Goal: Task Accomplishment & Management: Manage account settings

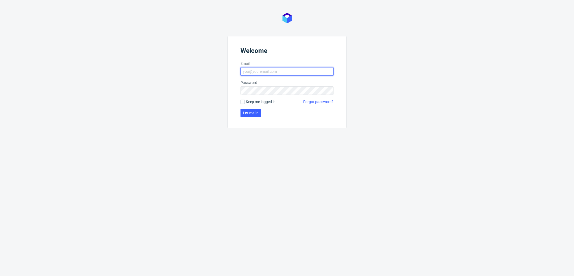
drag, startPoint x: 266, startPoint y: 70, endPoint x: 266, endPoint y: 67, distance: 2.9
click at [266, 70] on input "Email" at bounding box center [286, 71] width 93 height 9
type input "[PERSON_NAME][EMAIL_ADDRESS][PERSON_NAME][DOMAIN_NAME]"
click button "Let me in" at bounding box center [250, 113] width 20 height 9
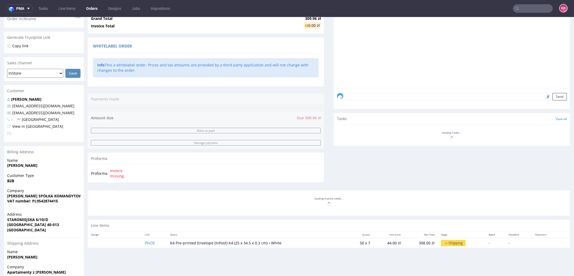
scroll to position [150, 0]
